Goal: Find specific page/section: Find specific page/section

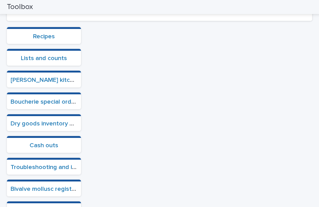
scroll to position [172, 0]
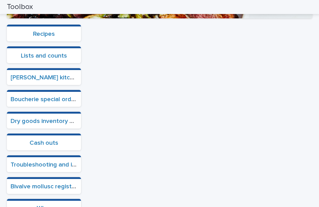
click at [62, 96] on link "Boucherie special orders" at bounding box center [46, 99] width 70 height 6
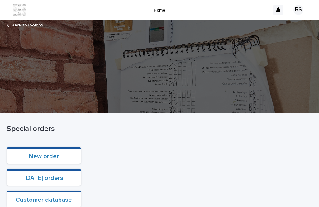
click at [59, 175] on link "[DATE] orders" at bounding box center [43, 178] width 39 height 6
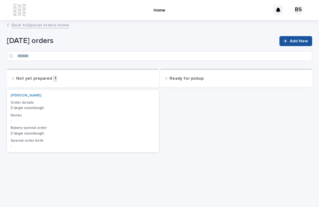
click at [42, 100] on h3 "Order details" at bounding box center [83, 102] width 144 height 5
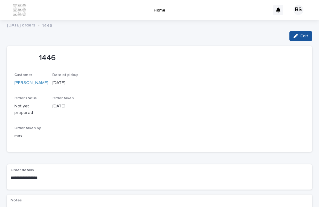
click at [22, 80] on link "[PERSON_NAME]" at bounding box center [31, 83] width 34 height 7
